Goal: Task Accomplishment & Management: Complete application form

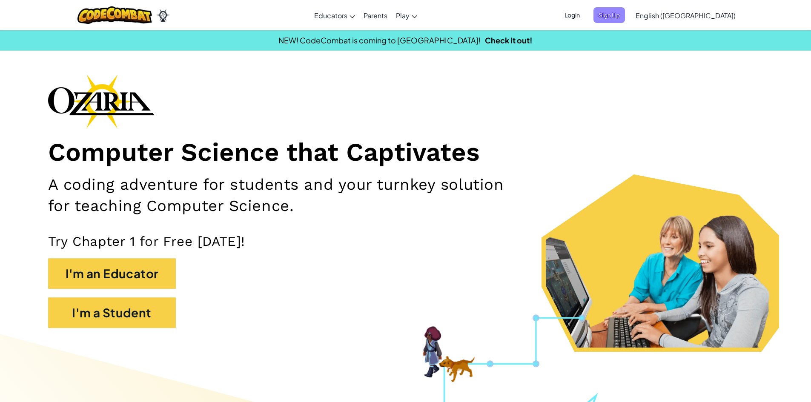
click at [625, 16] on span "Sign Up" at bounding box center [610, 15] width 32 height 16
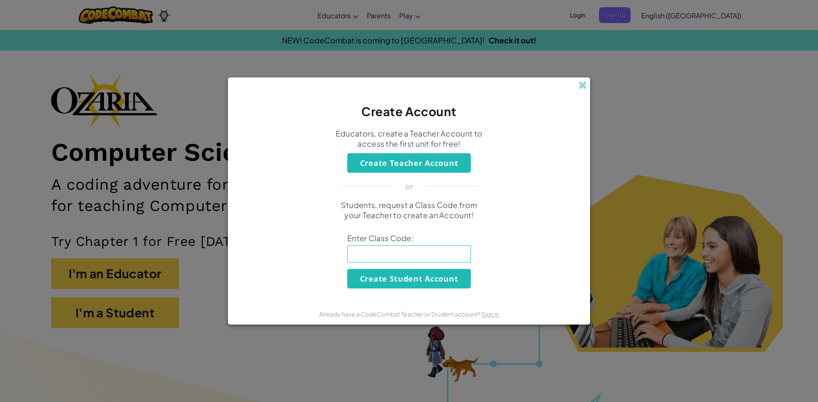
click at [590, 80] on div "Create Account Educators, create a Teacher Account to access the first unit for…" at bounding box center [409, 201] width 818 height 402
click at [584, 94] on div "Create Account" at bounding box center [409, 99] width 362 height 42
click at [444, 251] on input at bounding box center [409, 254] width 124 height 17
type input "MapRestCool"
click button "Create Student Account" at bounding box center [409, 279] width 124 height 20
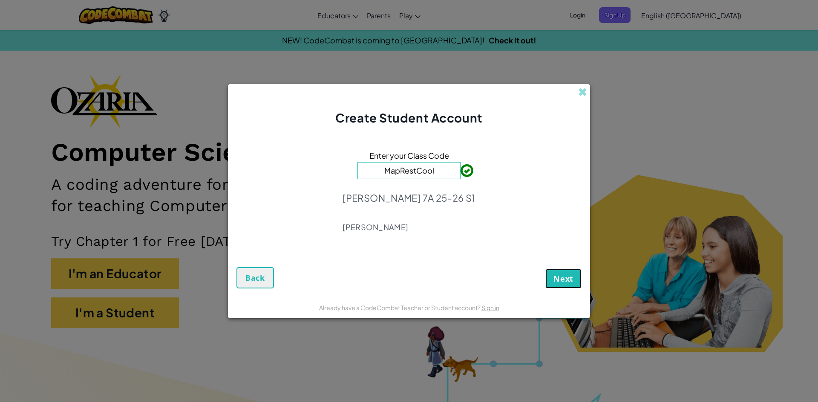
drag, startPoint x: 557, startPoint y: 286, endPoint x: 574, endPoint y: 239, distance: 50.4
click at [567, 250] on form "Enter your Class Code MapRestCool [PERSON_NAME] 7A 25-26 S1 [PERSON_NAME] Next …" at bounding box center [409, 211] width 362 height 171
drag, startPoint x: 570, startPoint y: 270, endPoint x: 566, endPoint y: 287, distance: 17.5
click at [566, 286] on button "Next" at bounding box center [563, 279] width 36 height 20
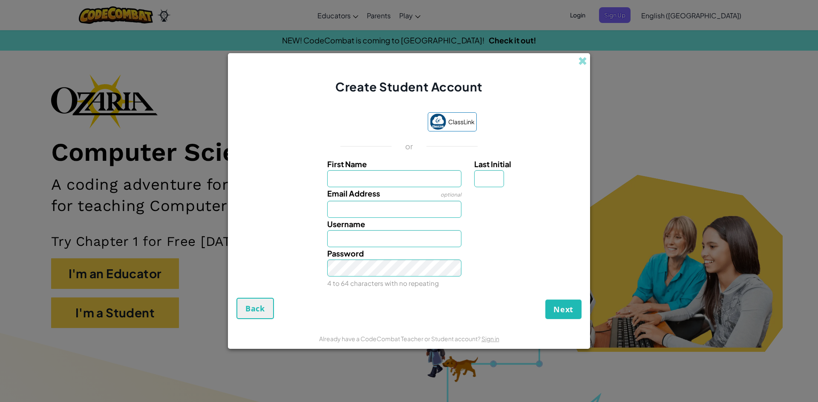
click at [703, 82] on div "Create Student Account ClassLink or First Name Last Initial Email Address optio…" at bounding box center [409, 201] width 818 height 402
click at [584, 63] on span at bounding box center [582, 61] width 9 height 9
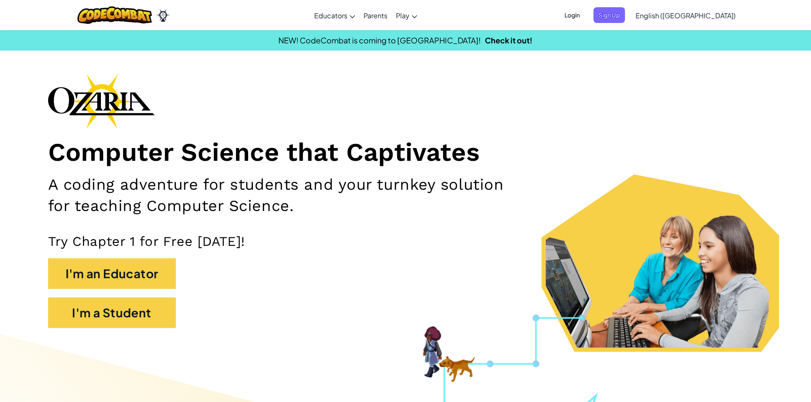
click at [585, 15] on span "Login" at bounding box center [573, 15] width 26 height 16
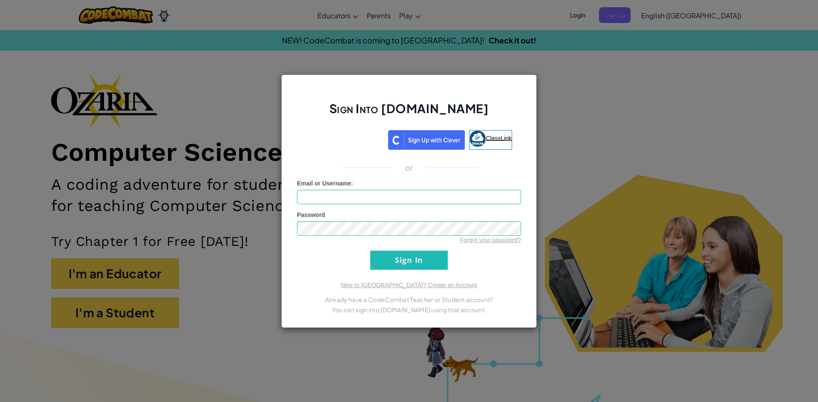
click at [498, 134] on link "ClassLink" at bounding box center [490, 140] width 43 height 20
click at [628, 170] on div "Sign Into [DOMAIN_NAME] ClassLink or Unknown Error Email or Username : Password…" at bounding box center [409, 201] width 818 height 402
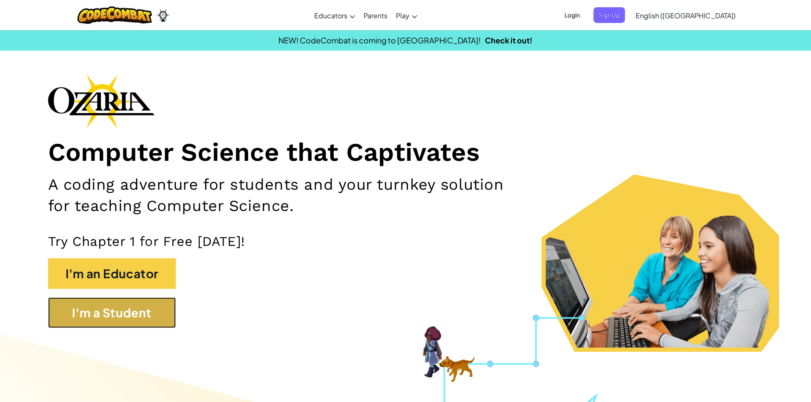
click at [117, 308] on button "I'm a Student" at bounding box center [112, 313] width 128 height 31
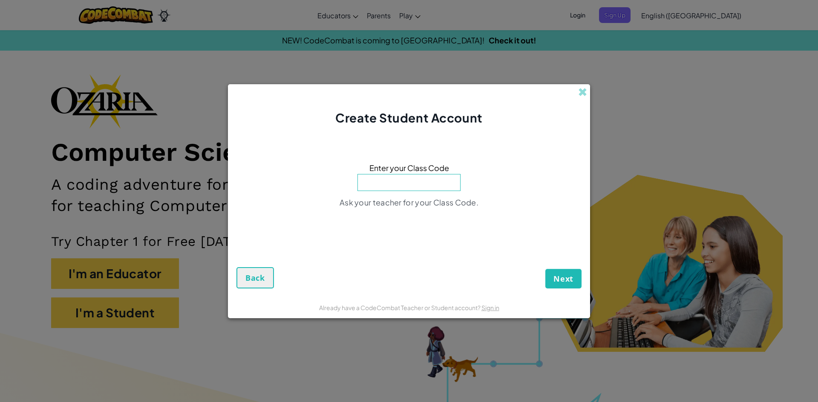
type input "MapRestCool"
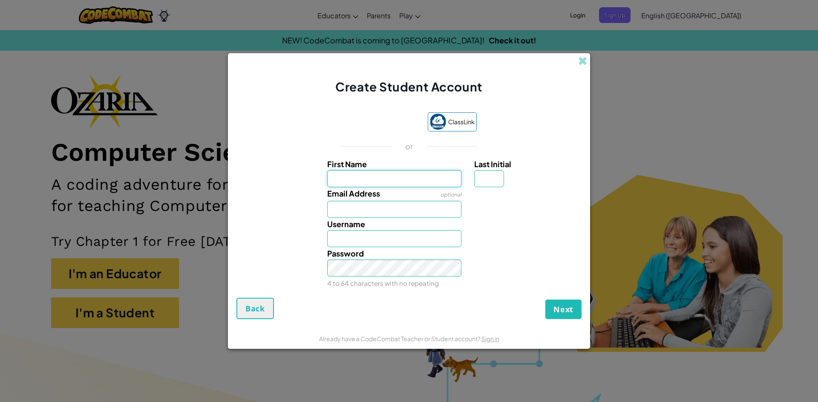
click at [358, 179] on input "First Name" at bounding box center [394, 178] width 135 height 17
type input "[PERSON_NAME]"
click at [488, 174] on input "Last Initial" at bounding box center [489, 178] width 30 height 17
type input "a"
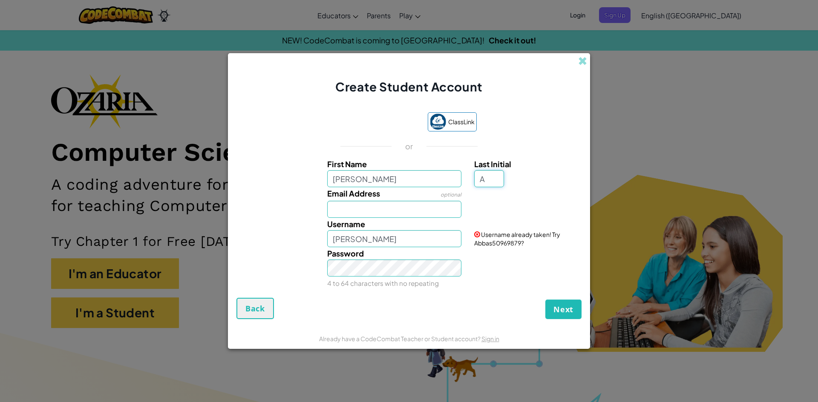
type input "A"
click at [415, 241] on input "AbbasA" at bounding box center [394, 238] width 135 height 17
type input "[PERSON_NAME]"
click at [486, 178] on input "A" at bounding box center [489, 178] width 30 height 17
type input "A"
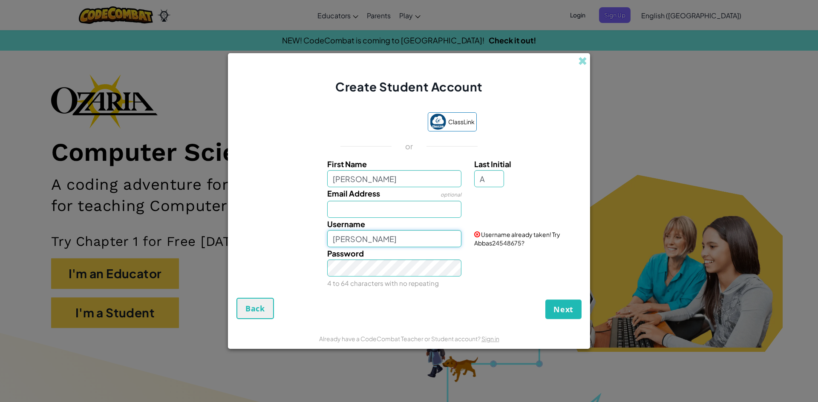
click at [433, 244] on input "[PERSON_NAME]" at bounding box center [394, 238] width 135 height 17
click at [445, 214] on input "Email Address" at bounding box center [394, 209] width 135 height 17
click at [491, 184] on input "A" at bounding box center [489, 178] width 30 height 17
click at [545, 300] on button "Next" at bounding box center [563, 310] width 36 height 20
click at [416, 240] on input "[PERSON_NAME]" at bounding box center [394, 238] width 135 height 17
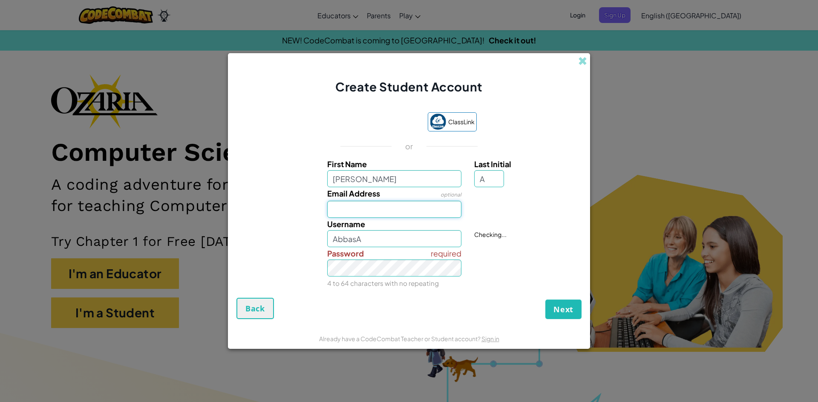
click at [416, 215] on input "Email Address" at bounding box center [394, 209] width 135 height 17
click at [421, 244] on input "AbbasA" at bounding box center [394, 238] width 135 height 17
type input "AbbasA31311072"
click at [411, 213] on input "Email Address" at bounding box center [394, 209] width 135 height 17
click at [410, 216] on input "Email Address" at bounding box center [394, 209] width 135 height 17
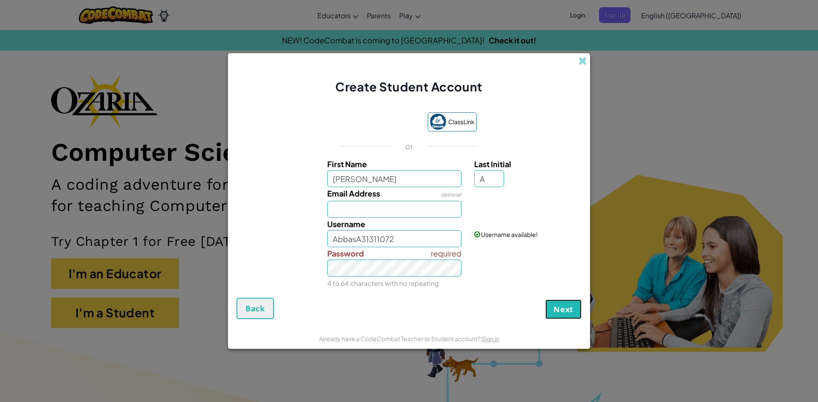
click at [570, 309] on span "Next" at bounding box center [563, 310] width 20 height 10
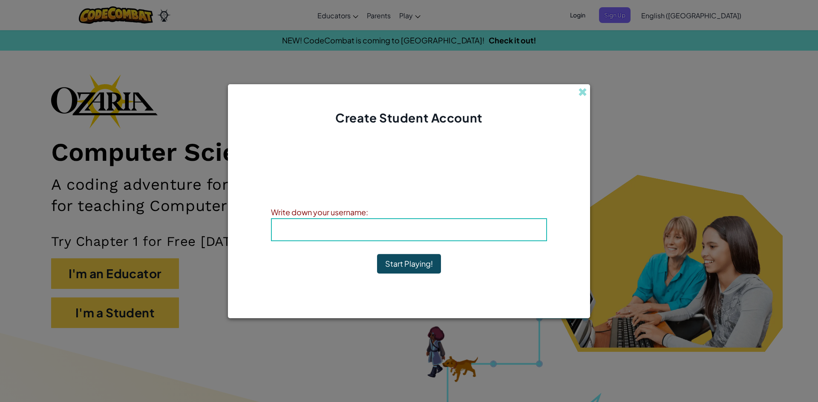
drag, startPoint x: 463, startPoint y: 236, endPoint x: 385, endPoint y: 253, distance: 79.2
click at [399, 251] on div "Account Created! Write down your information so that you don't forget it. Your …" at bounding box center [409, 212] width 276 height 154
click at [402, 225] on b "Username : AbbasA31311072" at bounding box center [409, 230] width 116 height 10
click at [443, 239] on div "Username : AbbasA31311072" at bounding box center [409, 229] width 276 height 23
click at [449, 228] on b "Username : AbbasA31311072" at bounding box center [409, 230] width 116 height 10
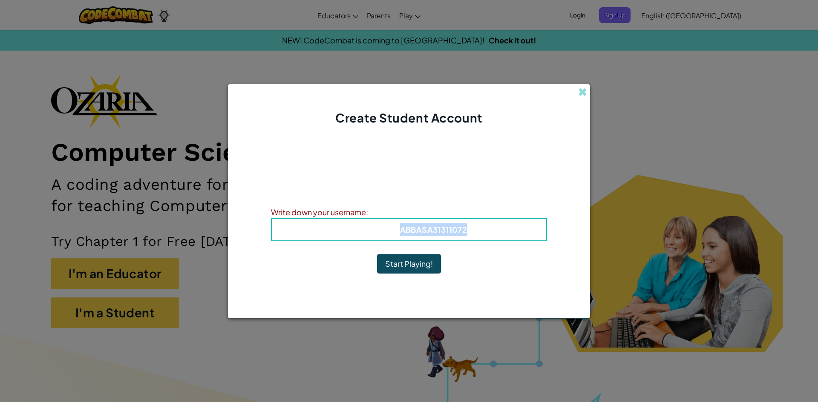
click at [448, 228] on b "Username : AbbasA31311072" at bounding box center [409, 230] width 116 height 10
click at [373, 225] on span "Username" at bounding box center [373, 230] width 44 height 10
click at [327, 233] on h4 "Username : AbbasA31311072" at bounding box center [408, 230] width 257 height 13
click at [293, 233] on h4 "Username : AbbasA31311072" at bounding box center [408, 230] width 257 height 13
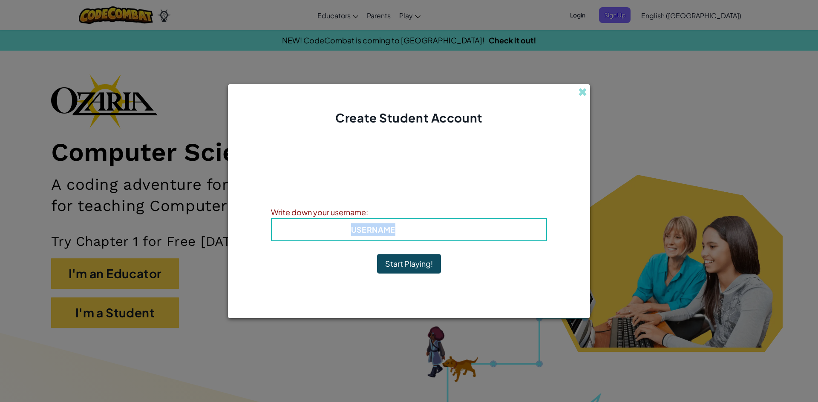
click at [293, 233] on h4 "Username : AbbasA31311072" at bounding box center [408, 230] width 257 height 13
click at [278, 233] on div "Username : AbbasA31311072" at bounding box center [409, 229] width 276 height 23
click at [285, 226] on h4 "Username : AbbasA31311072" at bounding box center [408, 230] width 257 height 13
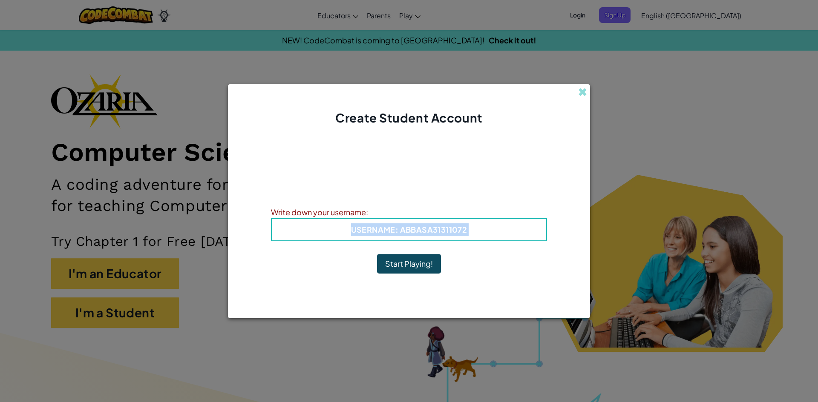
click at [358, 229] on span "Username" at bounding box center [373, 230] width 44 height 10
click at [347, 231] on h4 "Username : AbbasA31311072" at bounding box center [408, 230] width 257 height 13
click at [269, 232] on div "Account Created! Write down your information so that you don't forget it. Your …" at bounding box center [409, 211] width 362 height 171
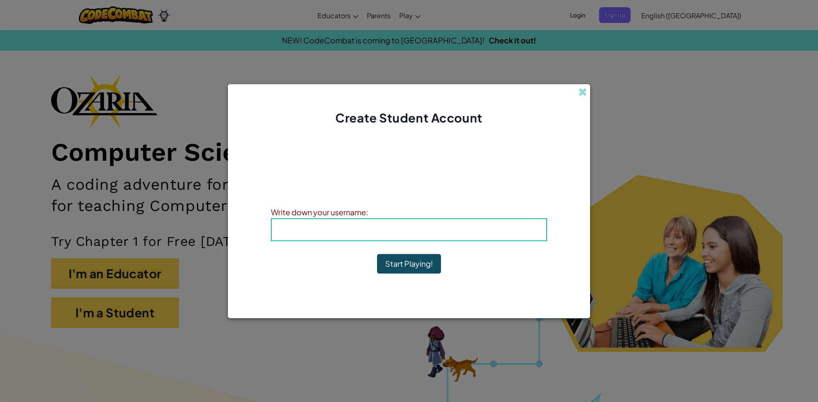
click at [286, 229] on h4 "Username : AbbasA31311072" at bounding box center [408, 230] width 257 height 13
click at [391, 265] on button "Start Playing!" at bounding box center [409, 264] width 64 height 20
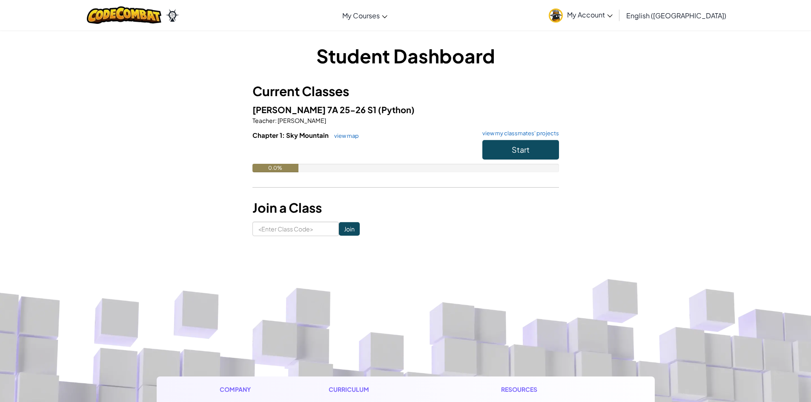
click at [613, 11] on span "My Account" at bounding box center [590, 14] width 46 height 9
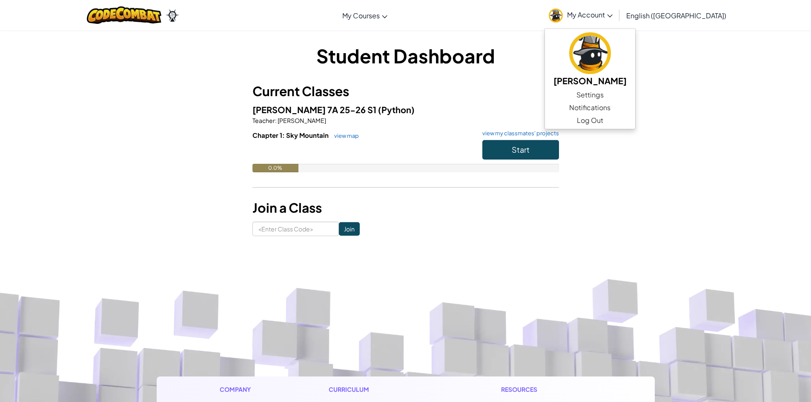
click at [613, 11] on span "My Account" at bounding box center [590, 14] width 46 height 9
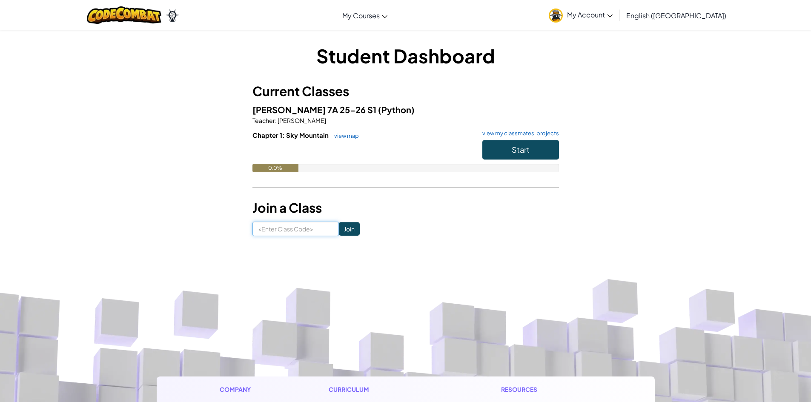
click at [289, 226] on input at bounding box center [296, 229] width 86 height 14
type input "MapRestCool"
click input "Join" at bounding box center [349, 229] width 21 height 14
click at [523, 155] on button "Start" at bounding box center [521, 150] width 77 height 20
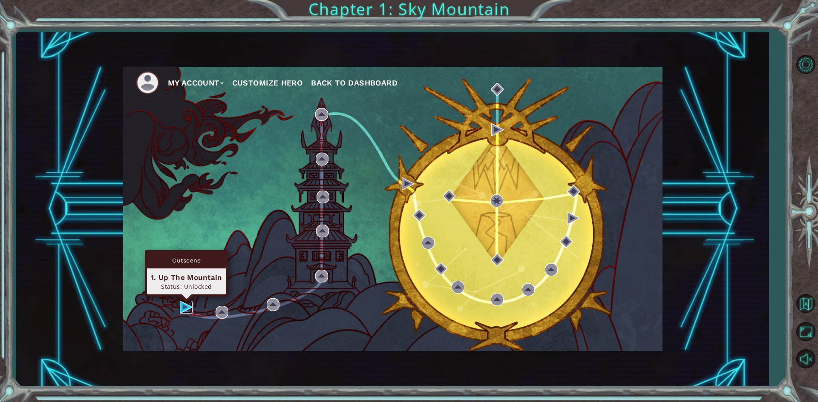
click at [188, 310] on img at bounding box center [186, 307] width 13 height 13
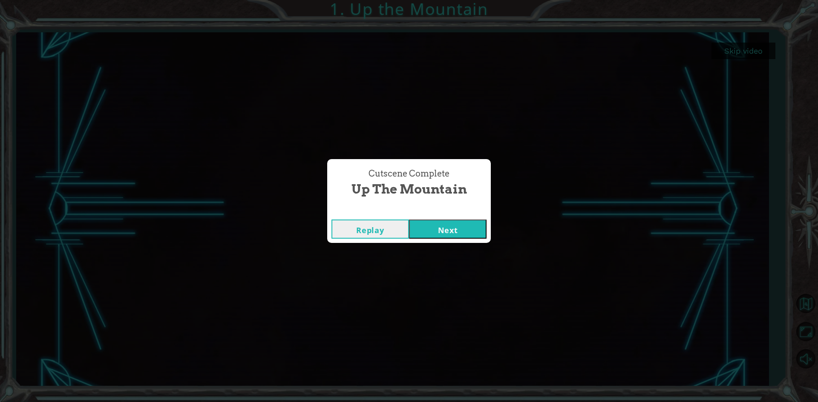
click at [447, 227] on button "Next" at bounding box center [448, 229] width 78 height 19
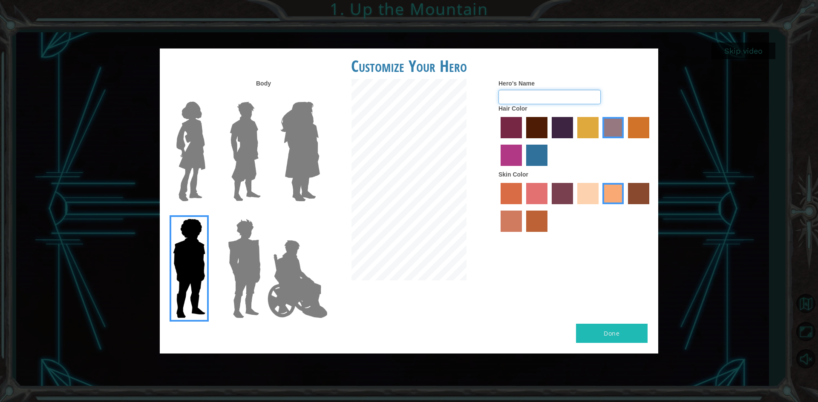
click at [529, 99] on input "Hero's Name" at bounding box center [549, 97] width 102 height 14
type input "[PERSON_NAME]"
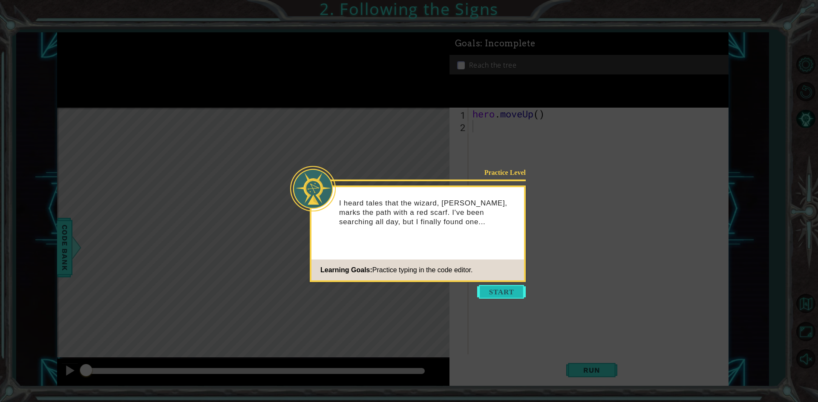
click at [509, 290] on button "Start" at bounding box center [501, 292] width 49 height 14
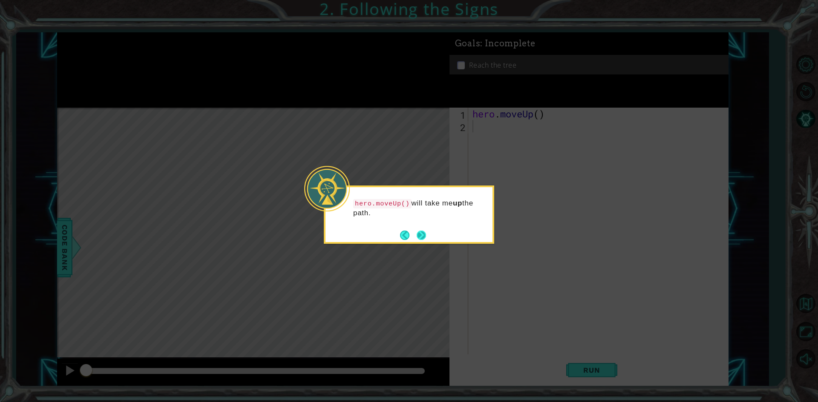
click at [421, 235] on button "Next" at bounding box center [422, 235] width 10 height 10
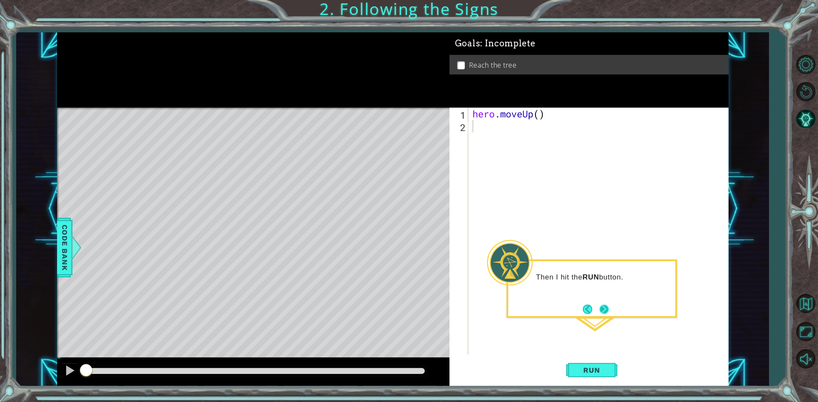
click at [608, 310] on button "Next" at bounding box center [604, 310] width 10 height 10
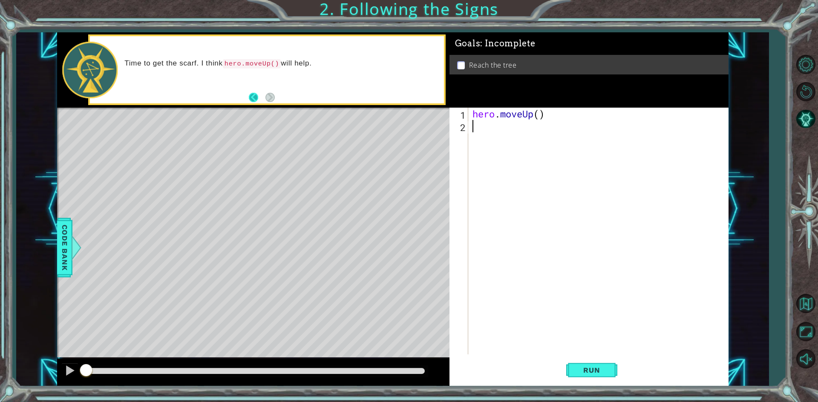
click at [253, 98] on button "Back" at bounding box center [257, 97] width 17 height 9
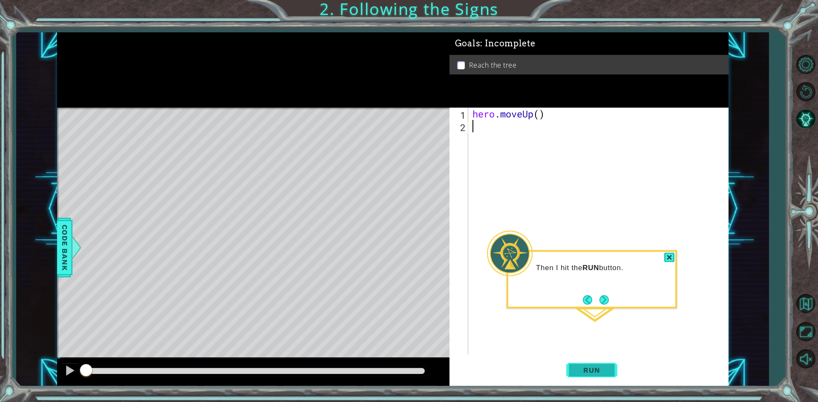
click at [587, 371] on span "Run" at bounding box center [592, 370] width 34 height 9
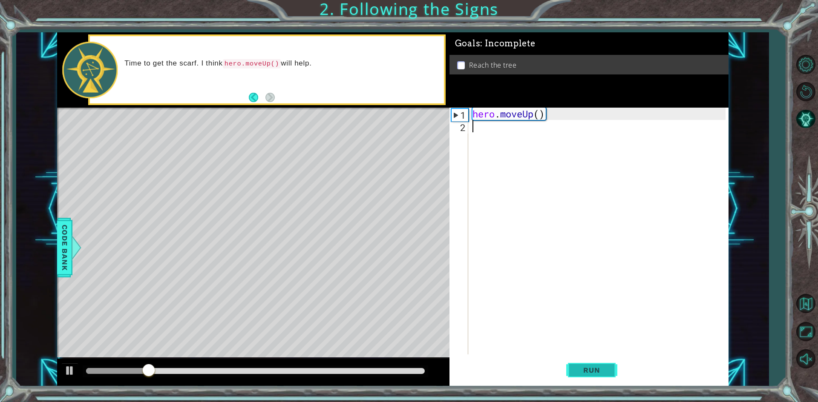
click at [587, 371] on span "Run" at bounding box center [592, 370] width 34 height 9
click at [70, 250] on span "Code Bank" at bounding box center [65, 247] width 14 height 52
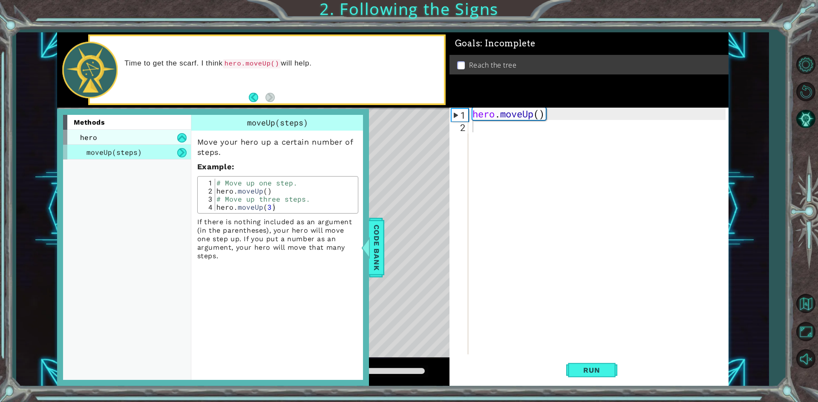
click at [94, 141] on span "hero" at bounding box center [88, 137] width 17 height 9
click at [181, 133] on button at bounding box center [181, 137] width 9 height 9
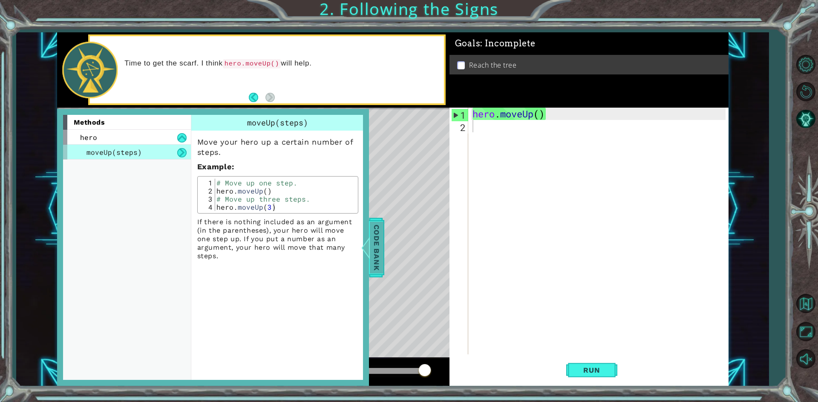
click at [379, 254] on span "Code Bank" at bounding box center [377, 247] width 14 height 52
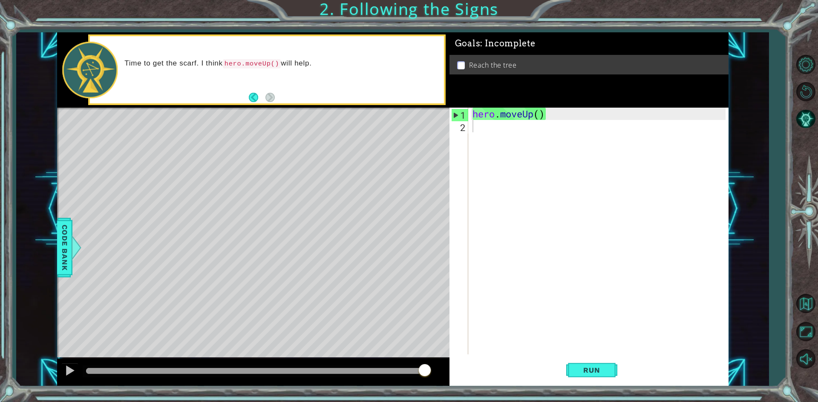
click at [489, 126] on div "hero . moveUp ( )" at bounding box center [600, 244] width 259 height 272
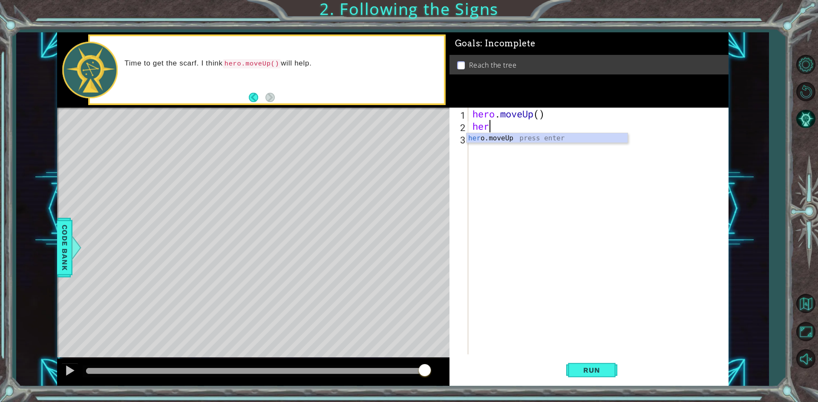
type textarea "hero"
click at [581, 380] on button "Run" at bounding box center [591, 371] width 51 height 28
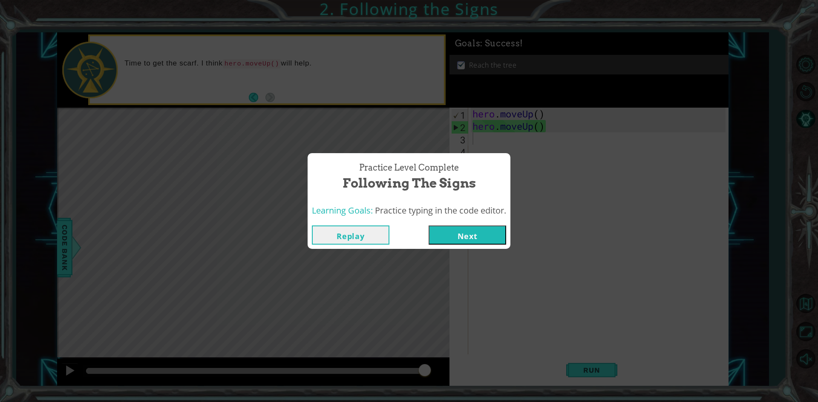
click at [468, 233] on button "Next" at bounding box center [467, 235] width 78 height 19
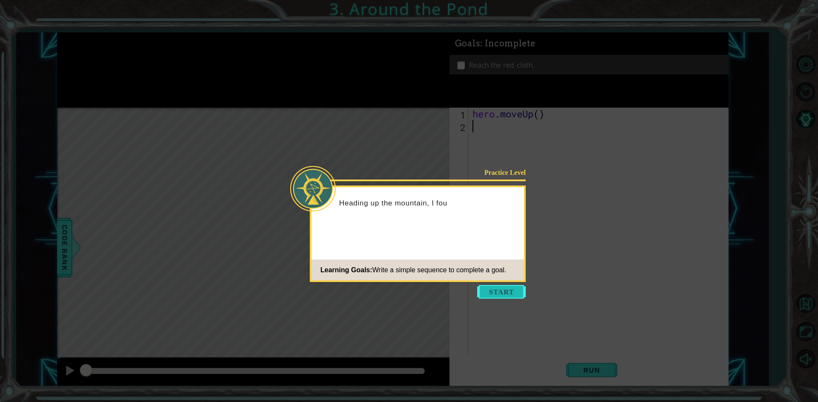
click at [509, 297] on button "Start" at bounding box center [501, 292] width 49 height 14
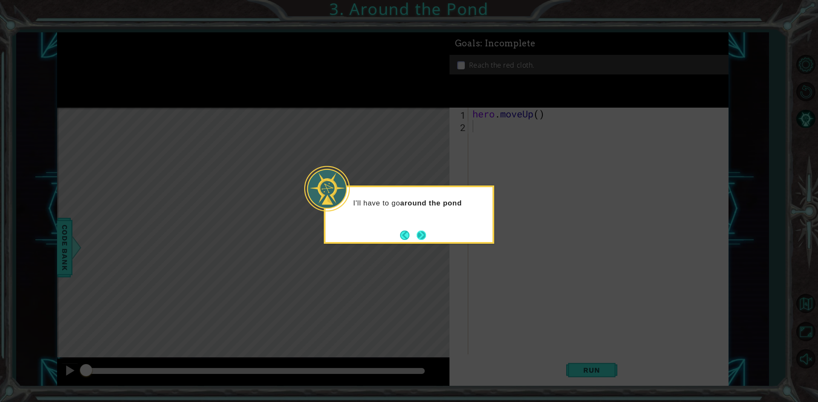
click at [420, 231] on button "Next" at bounding box center [421, 235] width 9 height 9
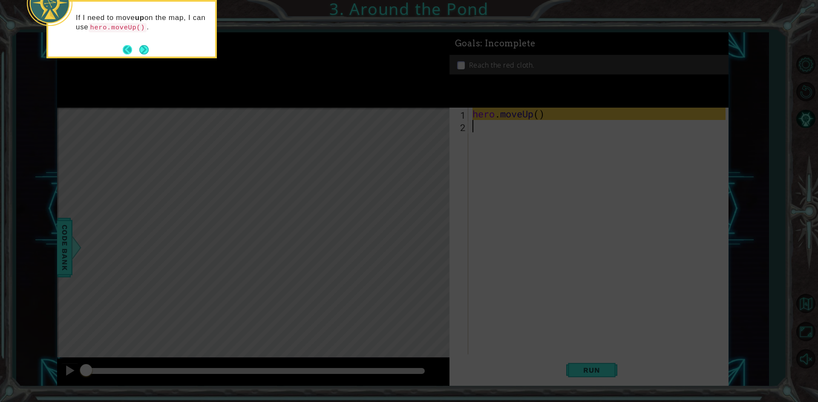
click at [138, 49] on button "Back" at bounding box center [131, 49] width 17 height 9
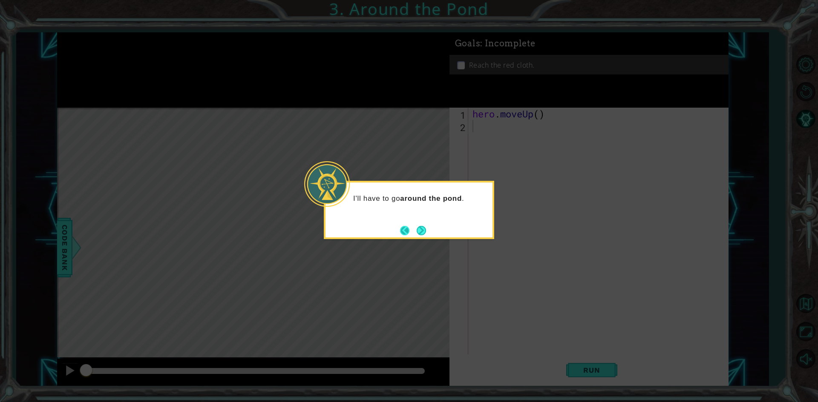
click at [411, 233] on button "Back" at bounding box center [408, 230] width 17 height 9
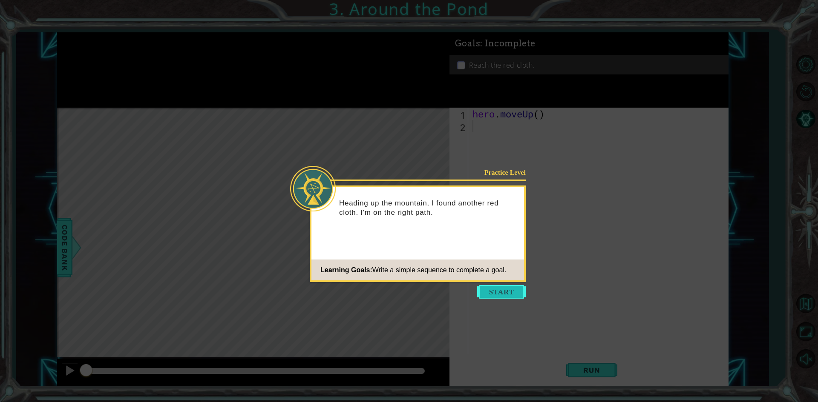
click at [495, 289] on button "Start" at bounding box center [501, 292] width 49 height 14
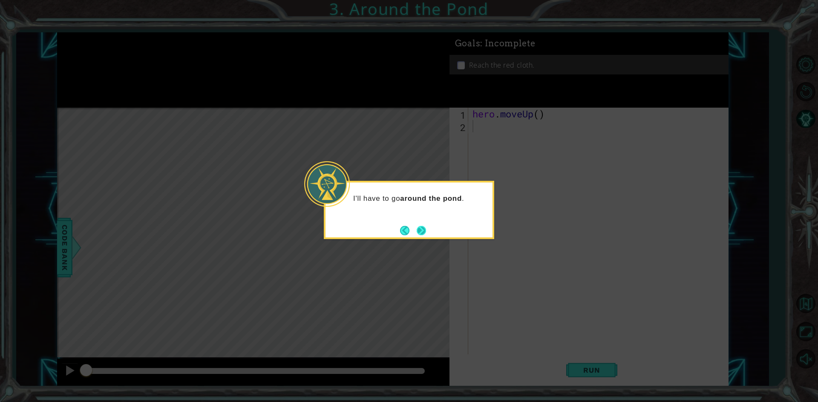
click at [420, 230] on button "Next" at bounding box center [421, 230] width 9 height 9
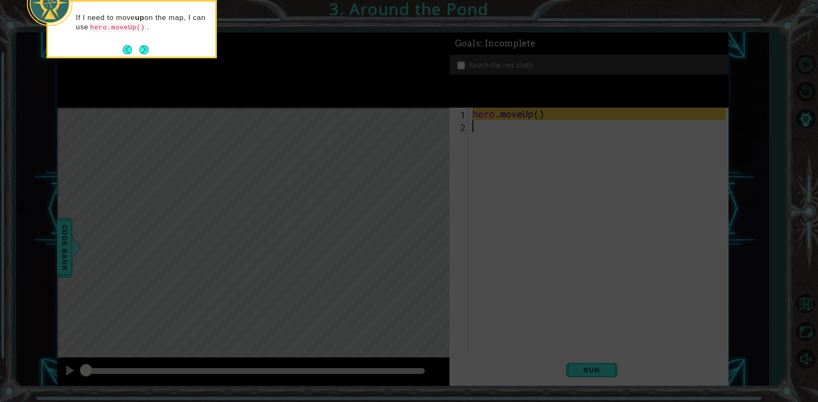
drag, startPoint x: 497, startPoint y: 153, endPoint x: 273, endPoint y: 107, distance: 229.2
click at [497, 153] on icon at bounding box center [409, 60] width 818 height 684
click at [140, 51] on button "Next" at bounding box center [143, 49] width 9 height 9
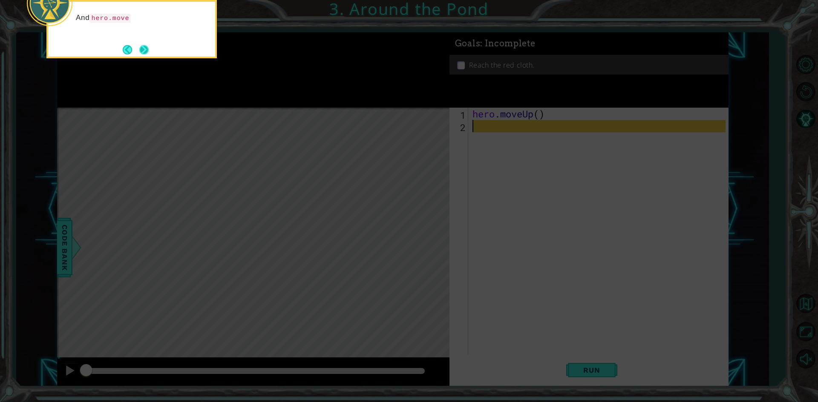
click at [142, 48] on button "Next" at bounding box center [143, 49] width 9 height 9
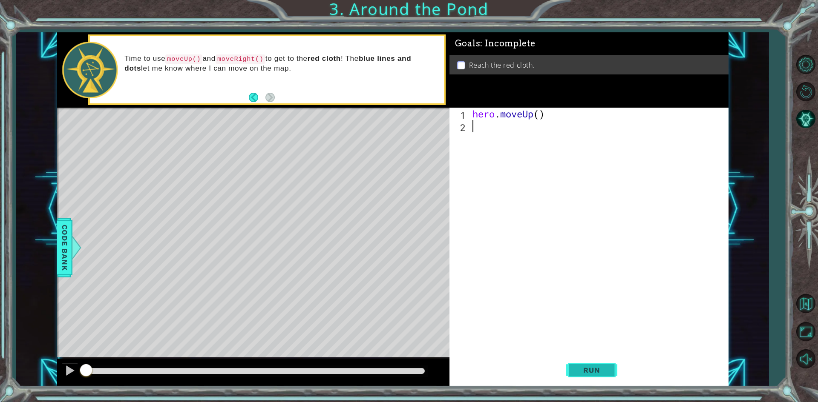
click at [595, 368] on span "Run" at bounding box center [592, 370] width 34 height 9
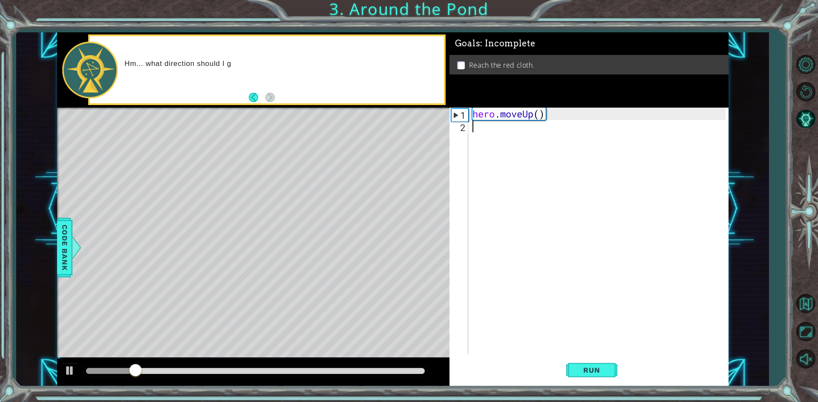
click at [484, 125] on div "hero . moveUp ( )" at bounding box center [600, 244] width 259 height 272
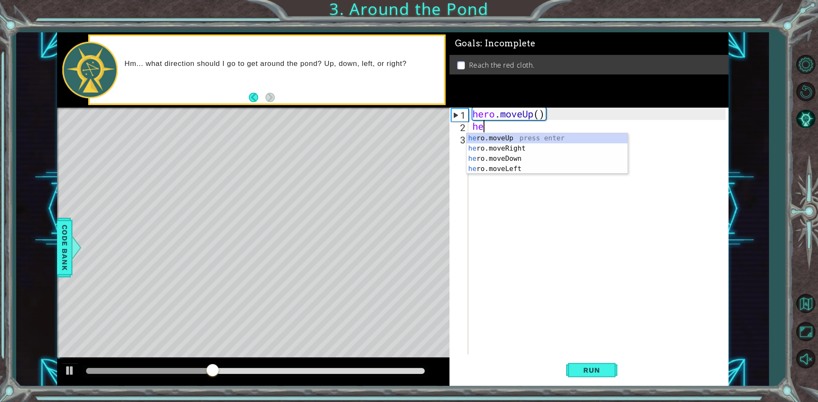
type textarea "her"
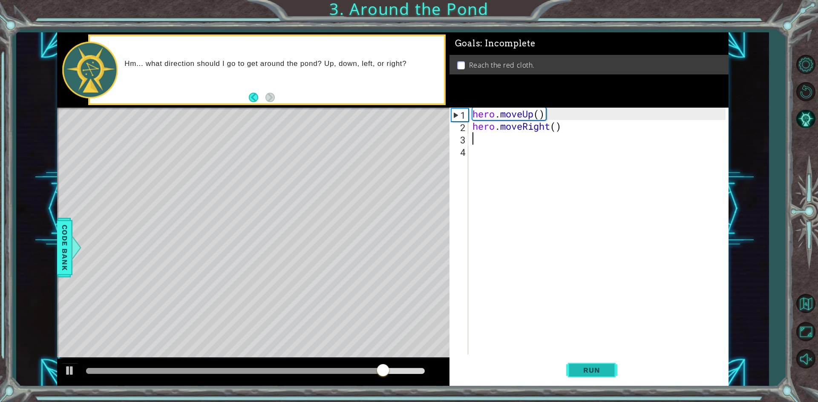
click at [581, 365] on button "Run" at bounding box center [591, 371] width 51 height 28
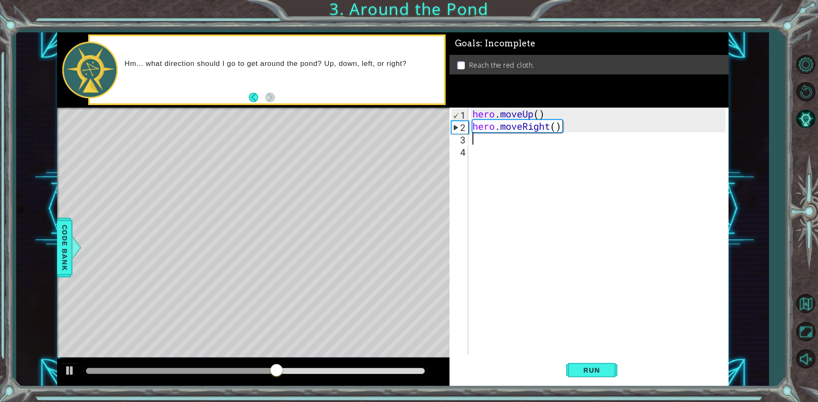
type textarea "h"
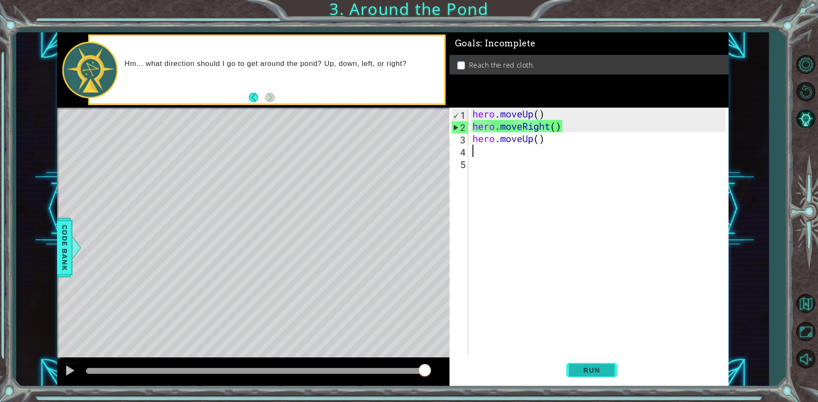
click at [591, 367] on span "Run" at bounding box center [592, 370] width 34 height 9
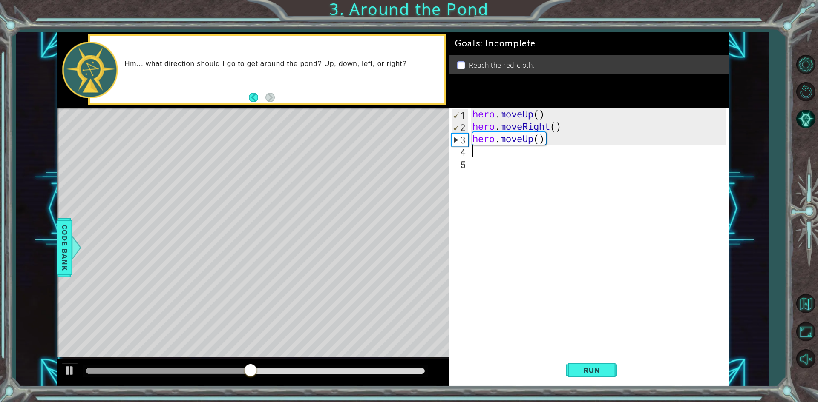
type textarea "h"
click at [606, 377] on button "Run" at bounding box center [591, 371] width 51 height 28
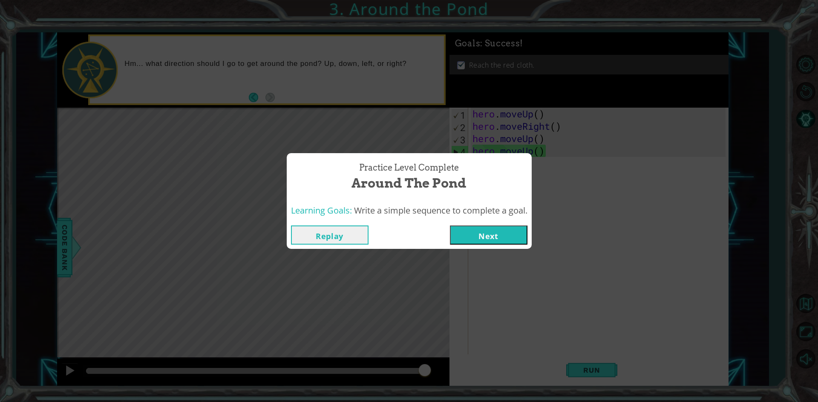
click at [487, 238] on button "Next" at bounding box center [489, 235] width 78 height 19
